Goal: Task Accomplishment & Management: Manage account settings

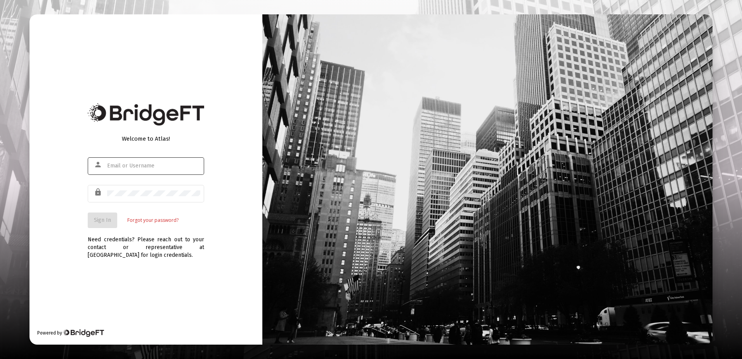
click at [110, 164] on input "text" at bounding box center [153, 166] width 93 height 6
type input "[PERSON_NAME][EMAIL_ADDRESS][DOMAIN_NAME]"
click at [100, 217] on span "Sign In" at bounding box center [102, 220] width 17 height 7
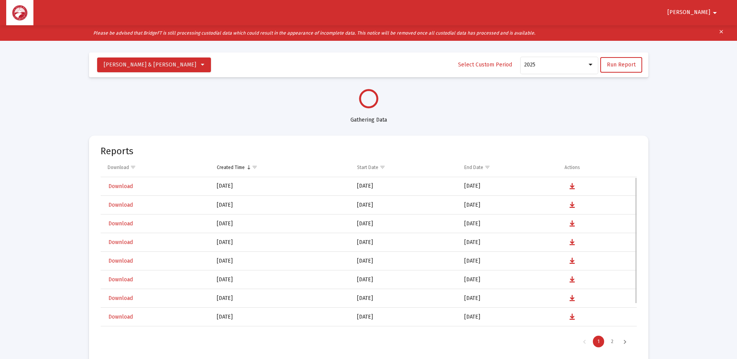
scroll to position [373, 0]
select select "View all"
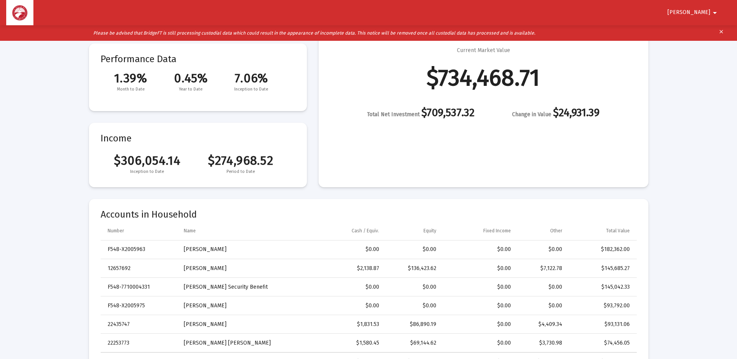
scroll to position [116, 0]
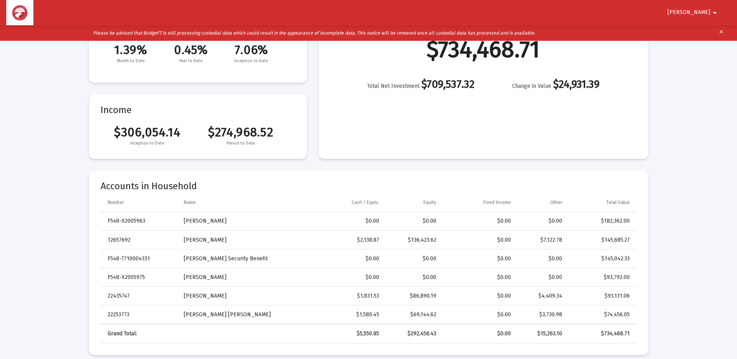
click at [703, 9] on span "Ronald" at bounding box center [688, 12] width 43 height 7
click at [707, 31] on button "Logout" at bounding box center [704, 33] width 43 height 19
